Goal: Task Accomplishment & Management: Complete application form

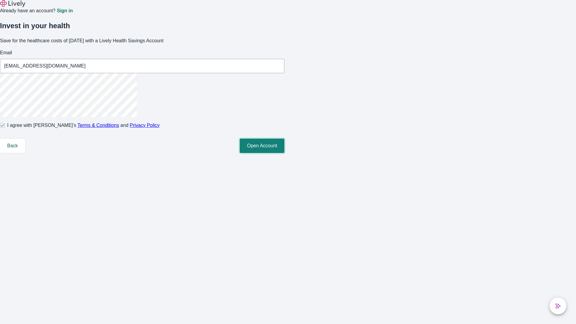
click at [285, 153] on button "Open Account" at bounding box center [262, 146] width 45 height 14
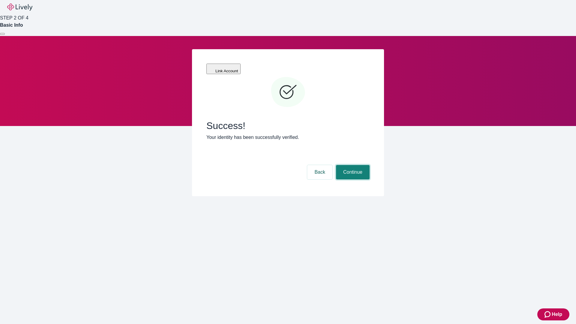
click at [352, 165] on button "Continue" at bounding box center [353, 172] width 34 height 14
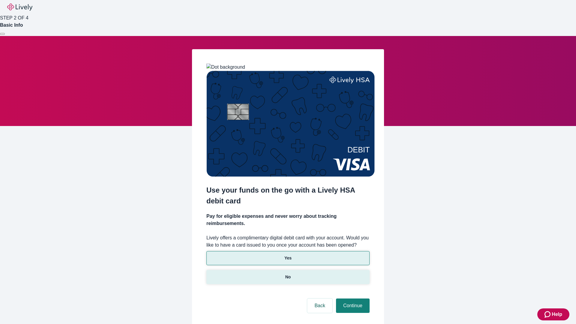
click at [288, 274] on p "No" at bounding box center [288, 277] width 6 height 6
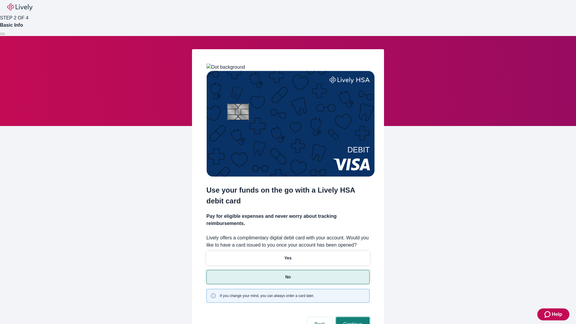
click at [352, 317] on button "Continue" at bounding box center [353, 324] width 34 height 14
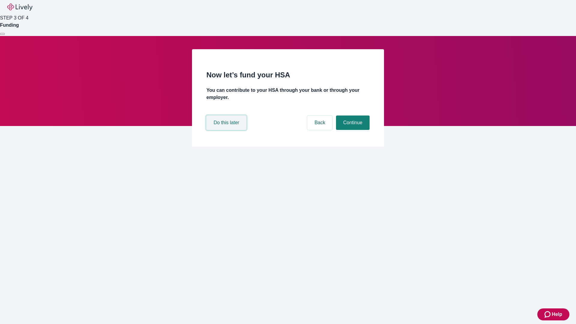
click at [227, 130] on button "Do this later" at bounding box center [227, 123] width 40 height 14
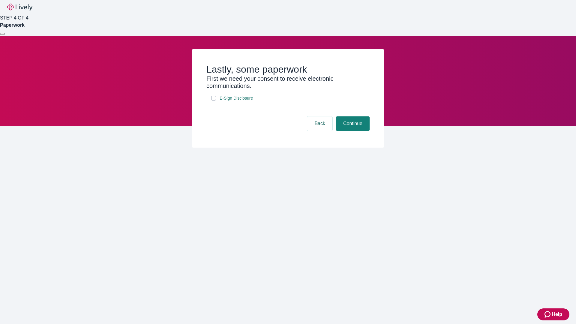
click at [214, 101] on input "E-Sign Disclosure" at bounding box center [213, 98] width 5 height 5
checkbox input "true"
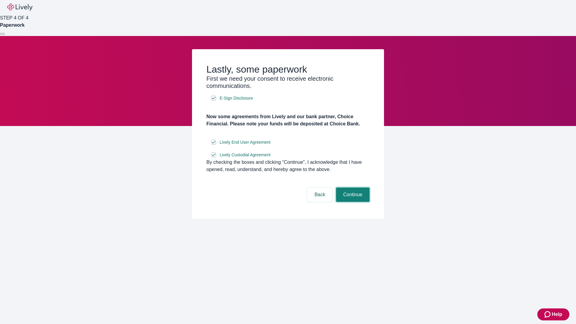
click at [352, 202] on button "Continue" at bounding box center [353, 195] width 34 height 14
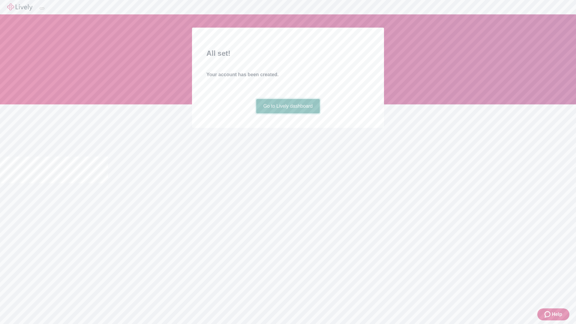
click at [288, 113] on link "Go to Lively dashboard" at bounding box center [288, 106] width 64 height 14
